Goal: Task Accomplishment & Management: Use online tool/utility

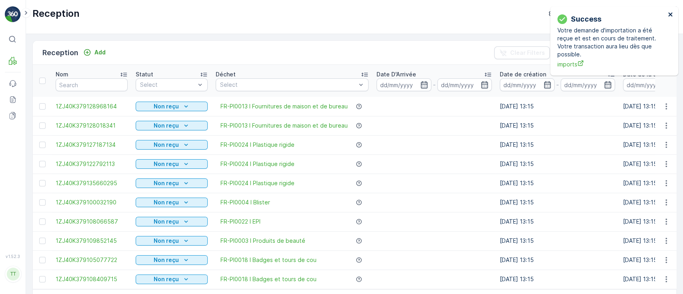
click at [668, 12] on icon "close" at bounding box center [671, 14] width 6 height 6
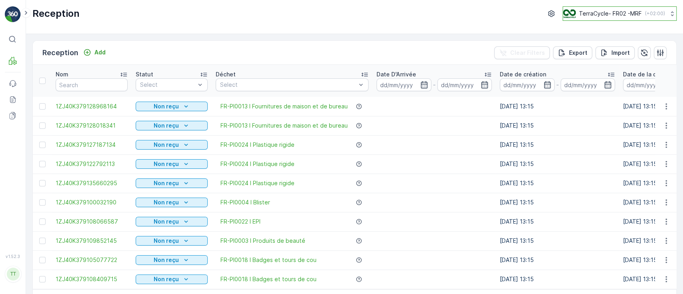
click at [624, 13] on p "TerraCycle- FR02 -MRF" at bounding box center [610, 14] width 63 height 8
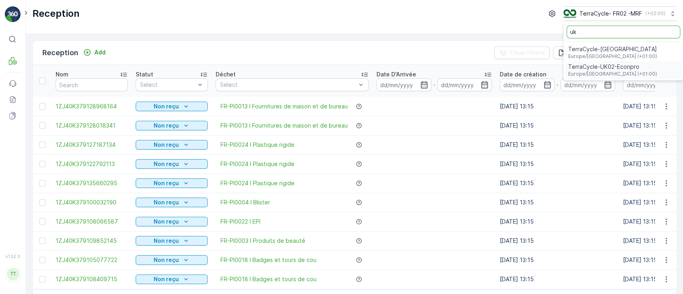
type input "uk"
click at [614, 70] on span "TerraCycle-UK02-Econpro" at bounding box center [612, 67] width 89 height 8
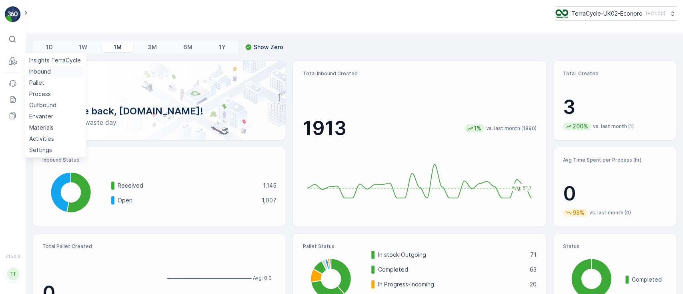
click at [43, 69] on p "Inbound" at bounding box center [40, 72] width 22 height 8
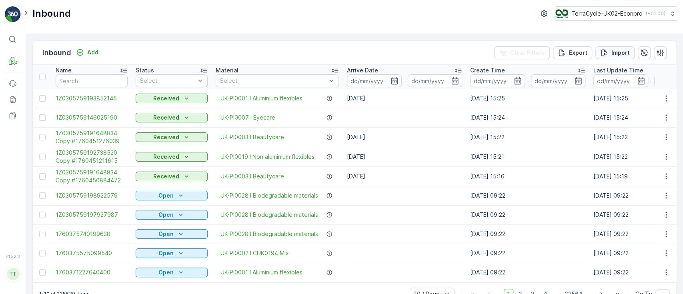
click at [617, 53] on p "Import" at bounding box center [621, 53] width 18 height 8
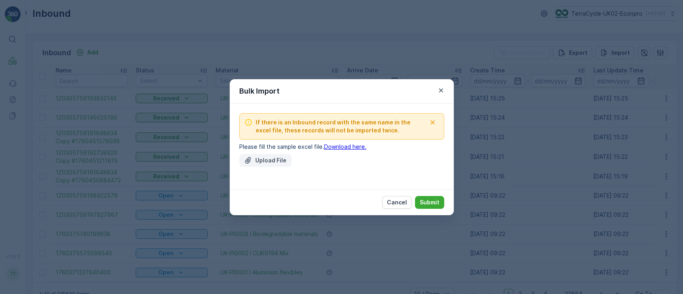
click at [273, 158] on p "Upload File" at bounding box center [270, 161] width 31 height 8
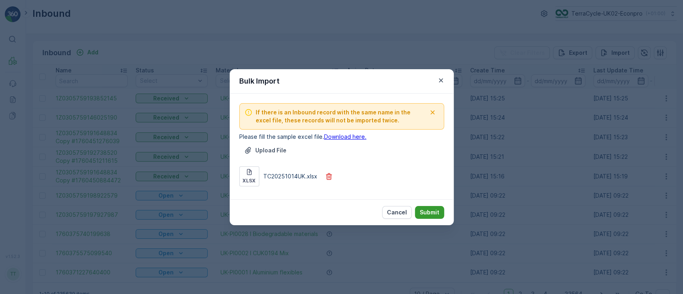
click at [427, 209] on p "Submit" at bounding box center [430, 213] width 20 height 8
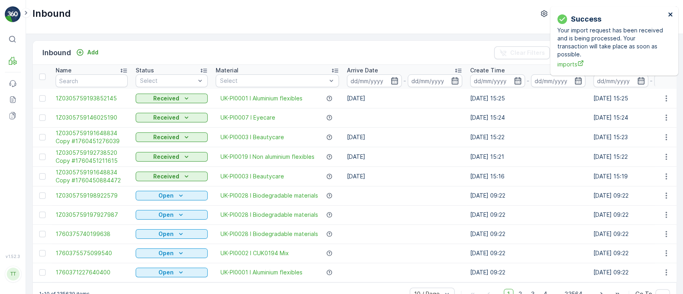
click at [670, 14] on icon "close" at bounding box center [670, 14] width 4 height 4
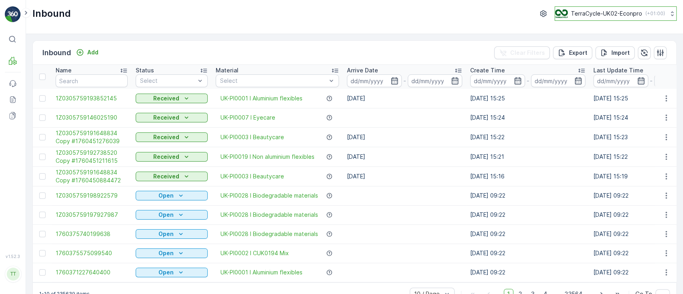
click at [612, 14] on p "TerraCycle-UK02-Econpro" at bounding box center [606, 14] width 71 height 8
type input "nl"
click at [594, 54] on span "Europe/[GEOGRAPHIC_DATA] (+02:00)" at bounding box center [604, 56] width 89 height 6
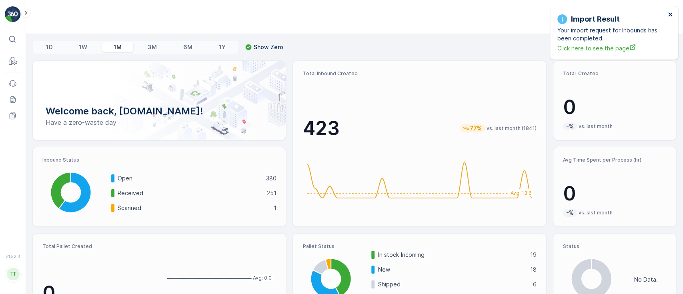
click at [670, 15] on icon "close" at bounding box center [670, 14] width 4 height 4
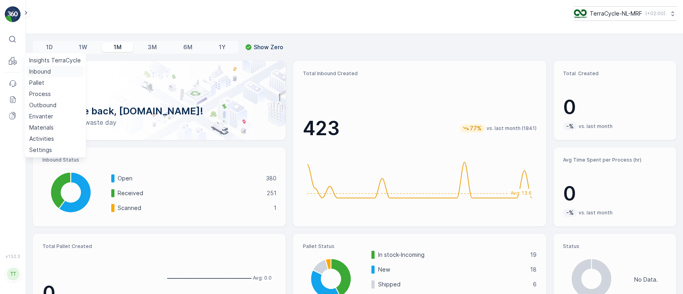
click at [37, 69] on p "Inbound" at bounding box center [40, 72] width 22 height 8
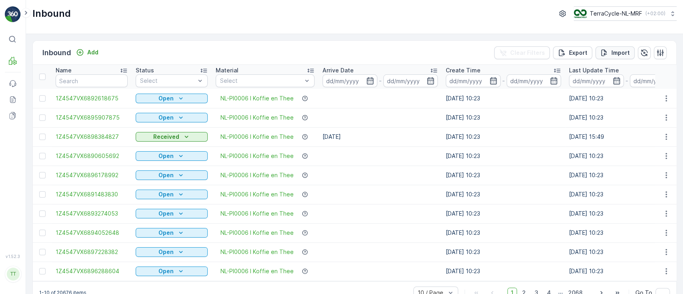
click at [616, 54] on p "Import" at bounding box center [621, 53] width 18 height 8
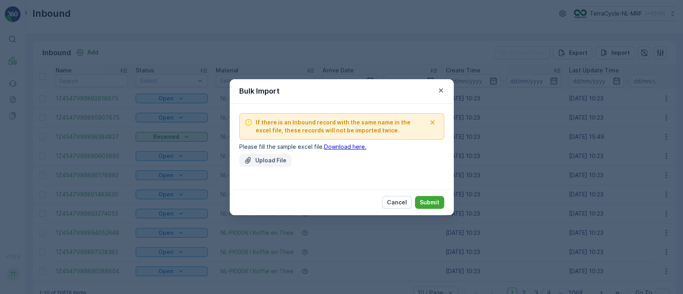
click at [265, 159] on p "Upload File" at bounding box center [270, 161] width 31 height 8
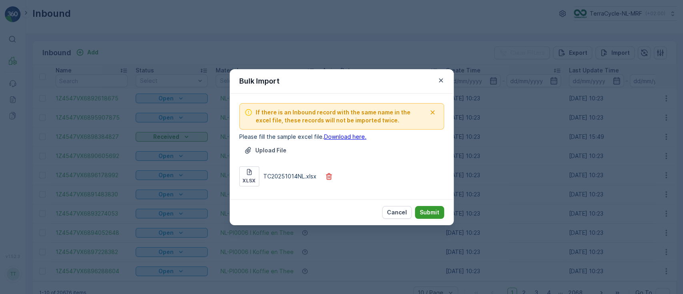
click at [435, 210] on p "Submit" at bounding box center [430, 213] width 20 height 8
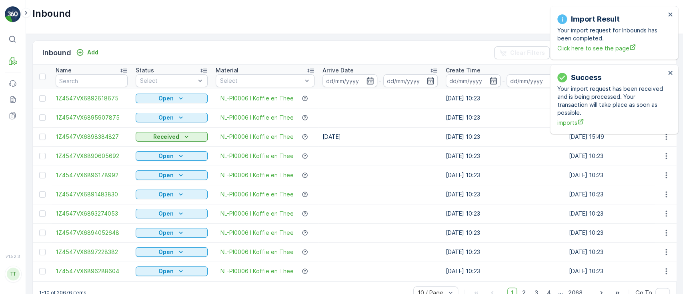
click at [674, 15] on div "Import Result Your import request for Inbounds has been completed. Click here t…" at bounding box center [614, 32] width 128 height 53
click at [669, 16] on icon "close" at bounding box center [671, 14] width 6 height 6
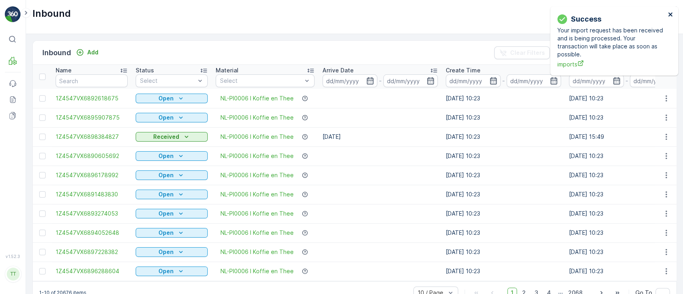
click at [672, 12] on icon "close" at bounding box center [671, 14] width 6 height 6
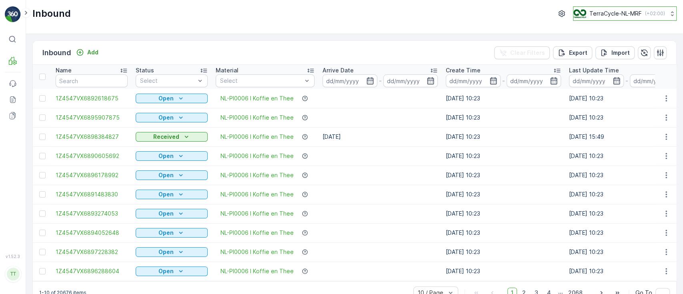
click at [624, 16] on p "TerraCycle-NL-MRF" at bounding box center [616, 14] width 52 height 8
click at [512, 30] on div "Inbound TerraCycle-NL-MRF ( +02:00 )" at bounding box center [354, 17] width 657 height 34
click at [596, 16] on p "TerraCycle-NL-MRF" at bounding box center [616, 14] width 52 height 8
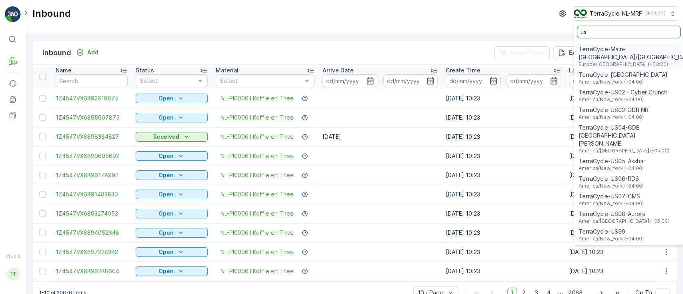
type input "us"
click at [596, 210] on span "TerraCycle-US08-Aurora" at bounding box center [624, 214] width 91 height 8
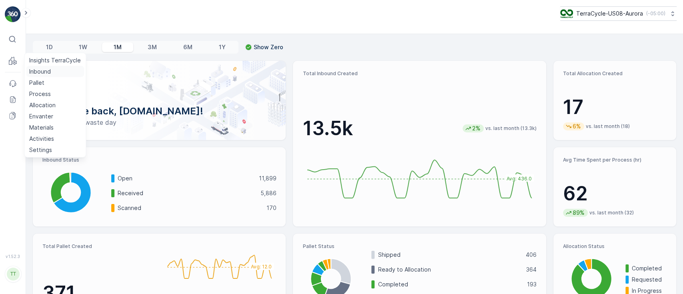
click at [32, 71] on p "Inbound" at bounding box center [40, 72] width 22 height 8
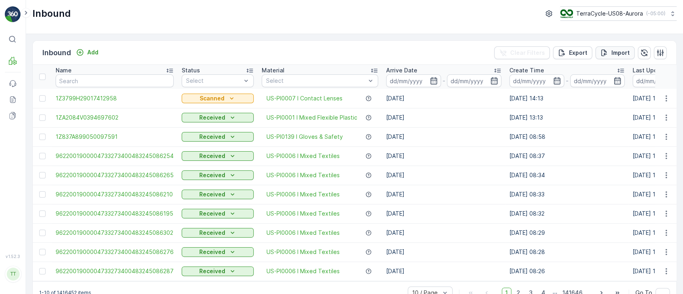
click at [628, 55] on p "Import" at bounding box center [621, 53] width 18 height 8
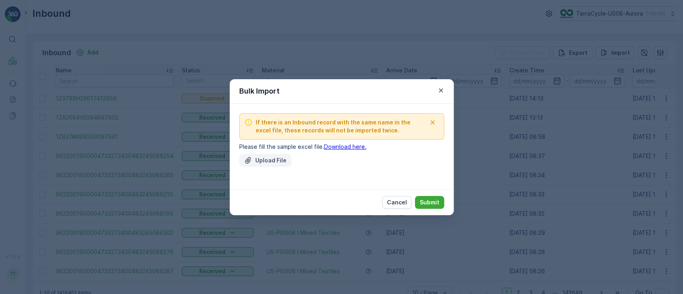
click at [256, 162] on p "Upload File" at bounding box center [270, 161] width 31 height 8
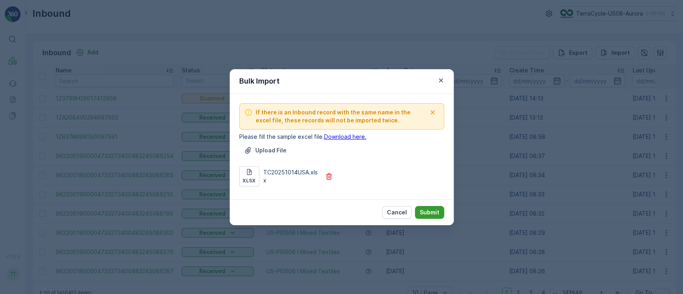
click at [434, 211] on p "Submit" at bounding box center [430, 213] width 20 height 8
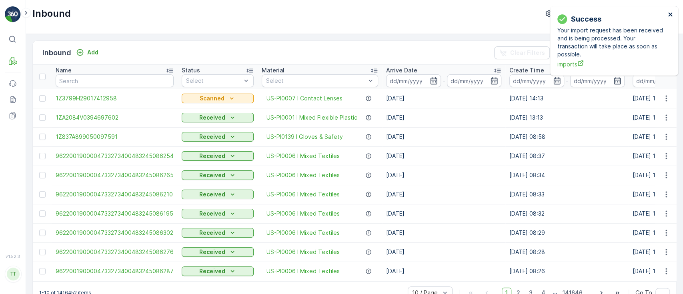
click at [671, 15] on icon "close" at bounding box center [670, 14] width 4 height 4
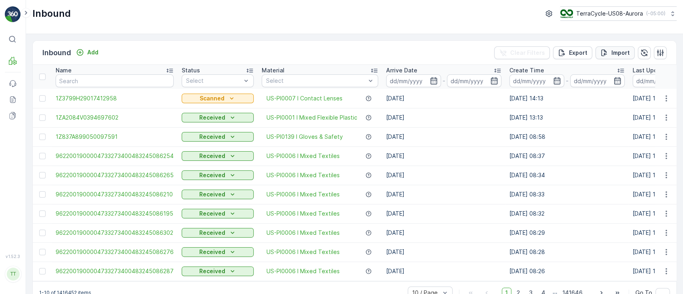
click at [612, 51] on p "Import" at bounding box center [621, 53] width 18 height 8
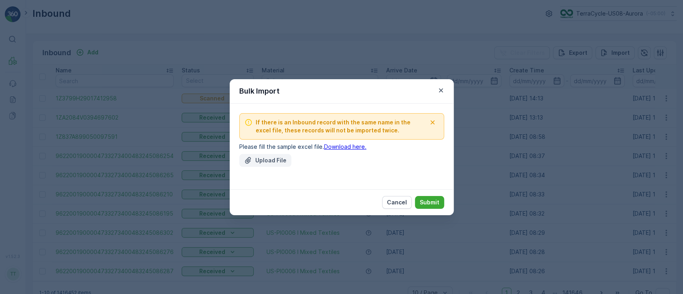
click at [270, 158] on p "Upload File" at bounding box center [270, 161] width 31 height 8
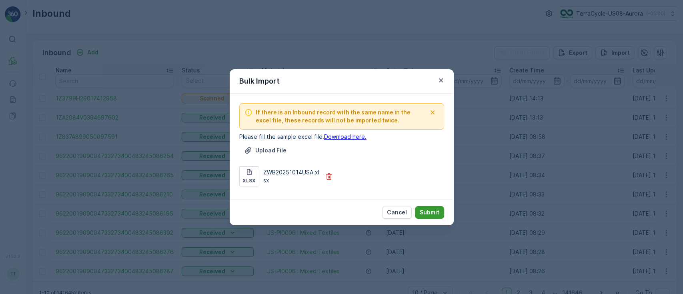
click at [427, 213] on p "Submit" at bounding box center [430, 213] width 20 height 8
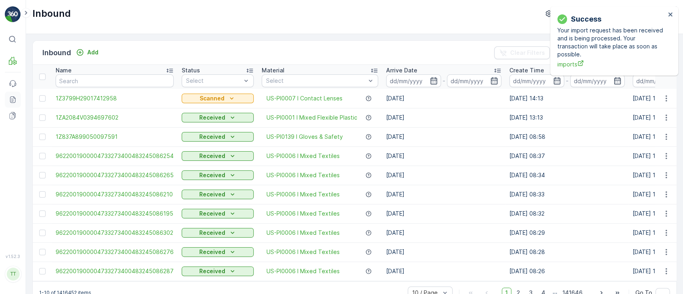
click at [13, 99] on icon at bounding box center [13, 100] width 8 height 8
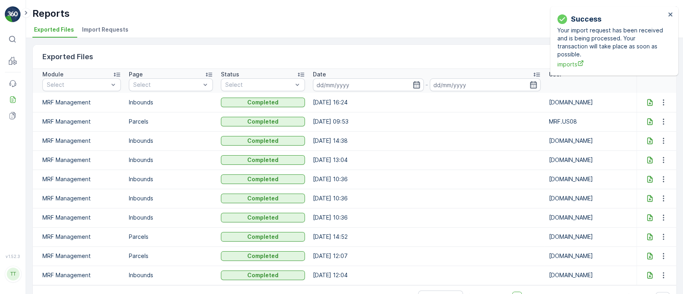
click at [102, 27] on span "Import Requests" at bounding box center [105, 30] width 46 height 8
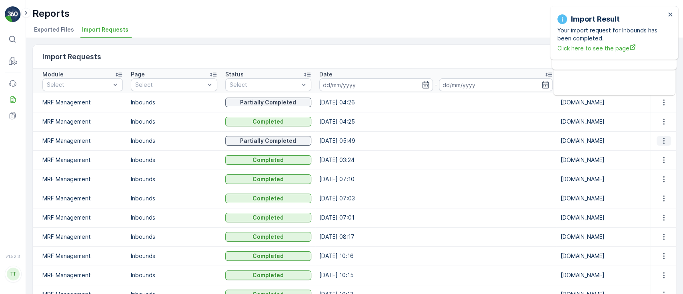
click at [664, 138] on icon "button" at bounding box center [664, 141] width 8 height 8
click at [654, 153] on span "See More Details" at bounding box center [657, 153] width 46 height 8
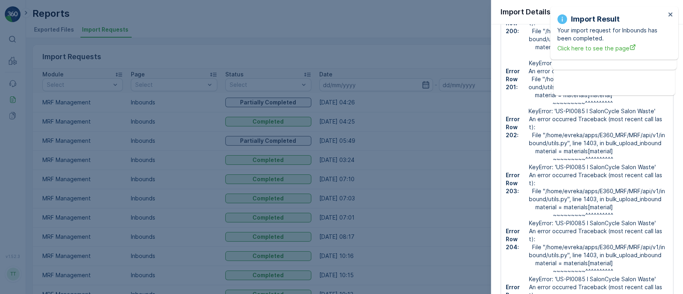
scroll to position [448, 0]
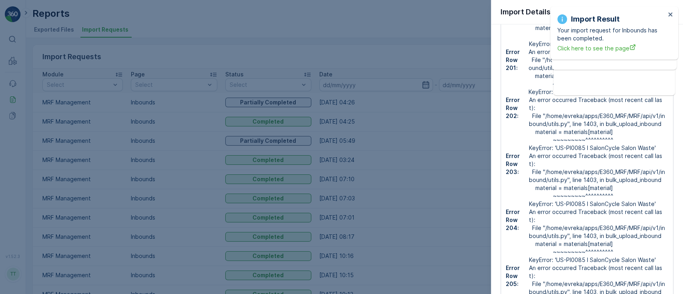
click at [463, 194] on div at bounding box center [341, 147] width 683 height 294
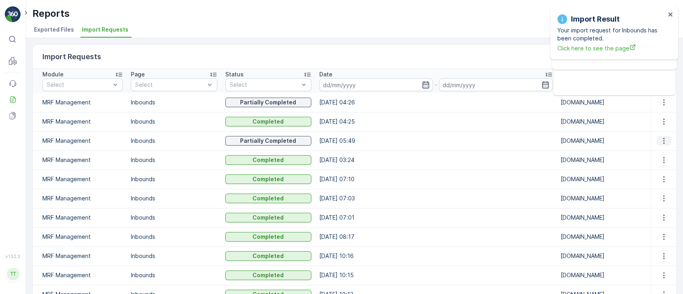
click at [660, 140] on icon "button" at bounding box center [664, 141] width 8 height 8
click at [657, 153] on span "See More Details" at bounding box center [657, 153] width 46 height 8
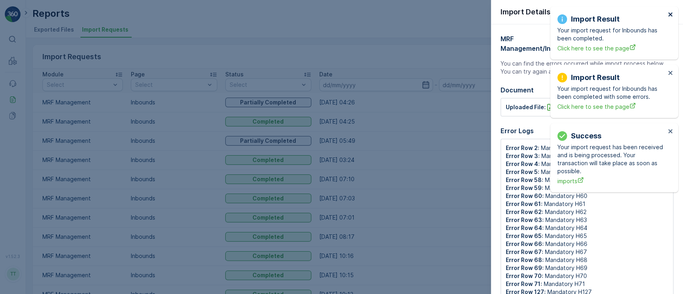
click at [671, 13] on icon "close" at bounding box center [670, 14] width 4 height 4
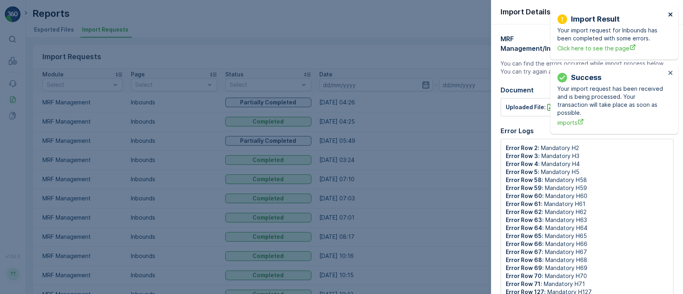
click at [671, 16] on icon "close" at bounding box center [671, 14] width 6 height 6
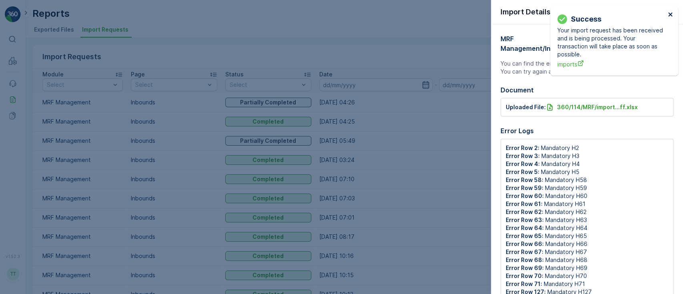
click at [672, 15] on icon "close" at bounding box center [671, 14] width 6 height 6
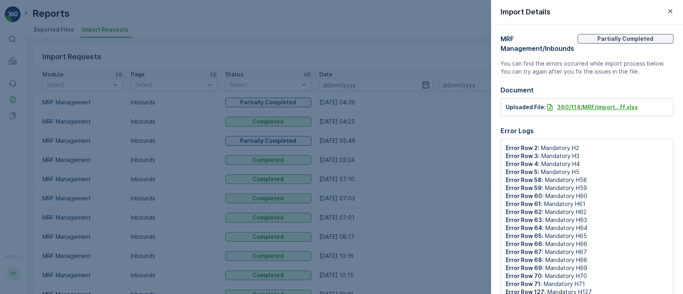
click at [598, 107] on p "360/114/MRF/import...ff.xlsx" at bounding box center [597, 107] width 81 height 8
click at [179, 23] on div at bounding box center [341, 147] width 683 height 294
